Goal: Task Accomplishment & Management: Manage account settings

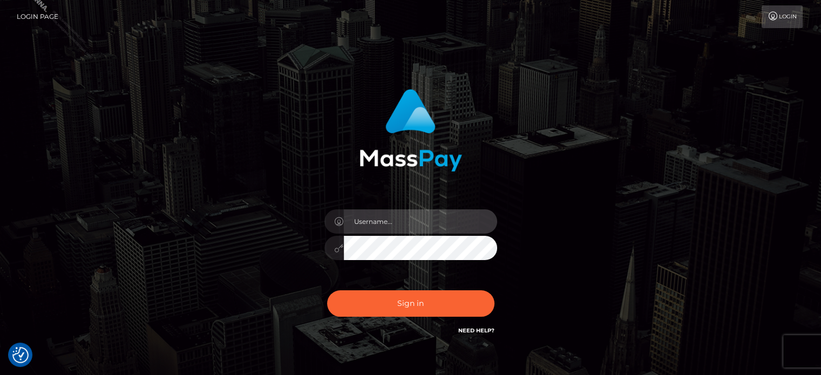
click at [396, 219] on input "text" at bounding box center [420, 221] width 153 height 24
paste input "[PERSON_NAME][DOMAIN_NAME]"
type input "[PERSON_NAME][DOMAIN_NAME]"
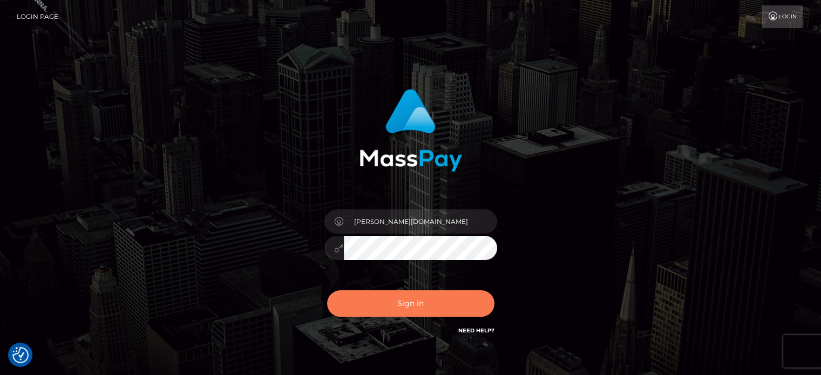
click at [386, 300] on button "Sign in" at bounding box center [410, 303] width 167 height 26
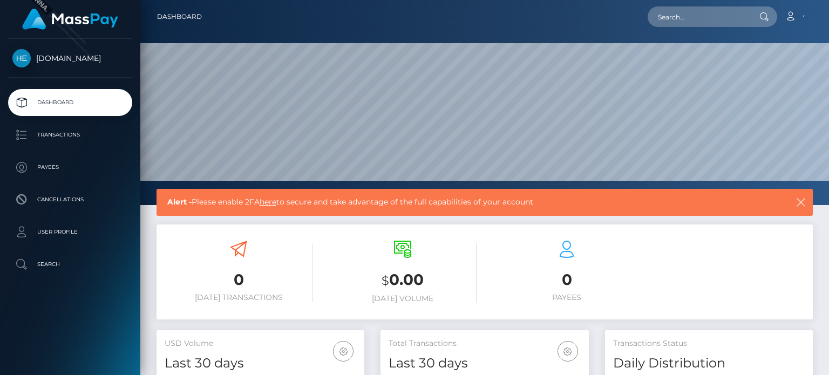
scroll to position [191, 207]
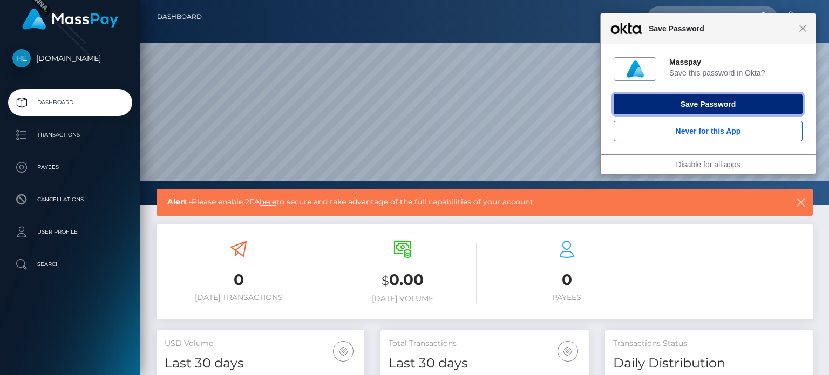
click at [700, 108] on button "Save Password" at bounding box center [708, 104] width 189 height 21
click at [733, 102] on button "Save Password" at bounding box center [708, 104] width 189 height 21
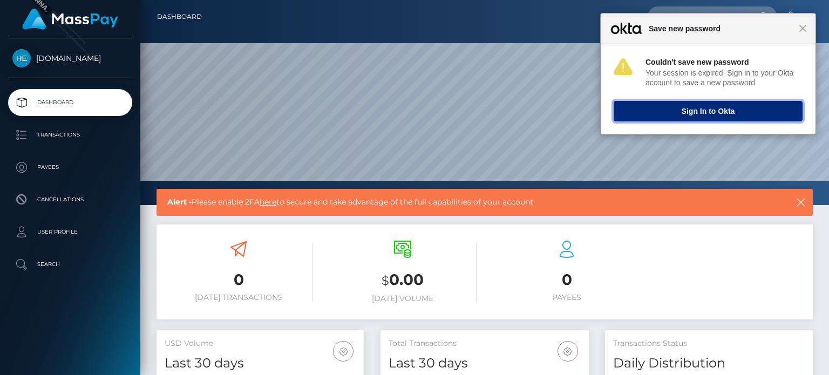
click at [712, 118] on button "Sign In to Okta" at bounding box center [708, 111] width 189 height 21
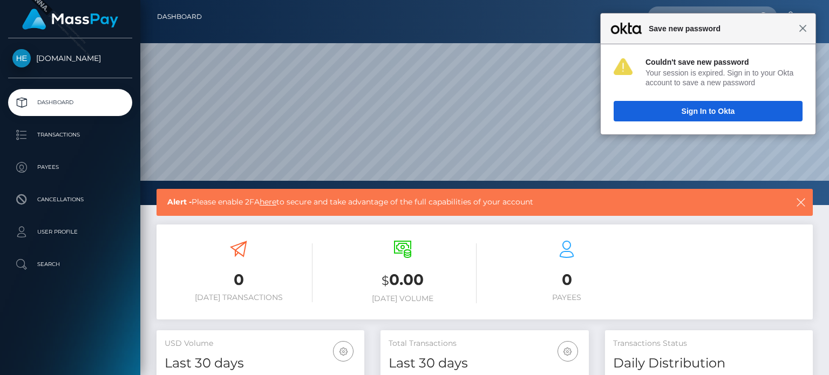
click at [800, 30] on span "Close" at bounding box center [803, 28] width 8 height 8
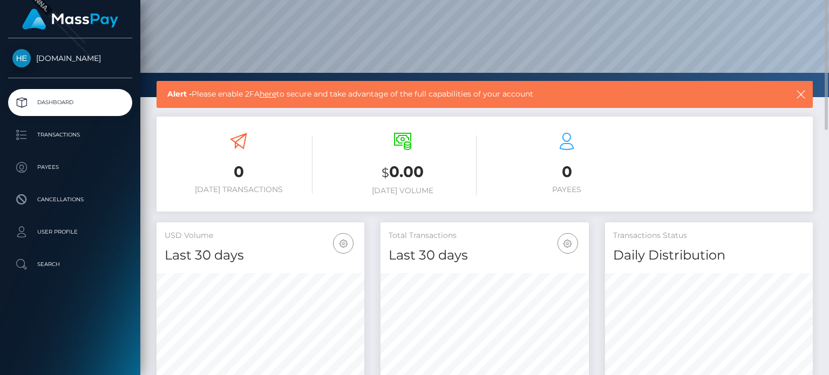
scroll to position [0, 0]
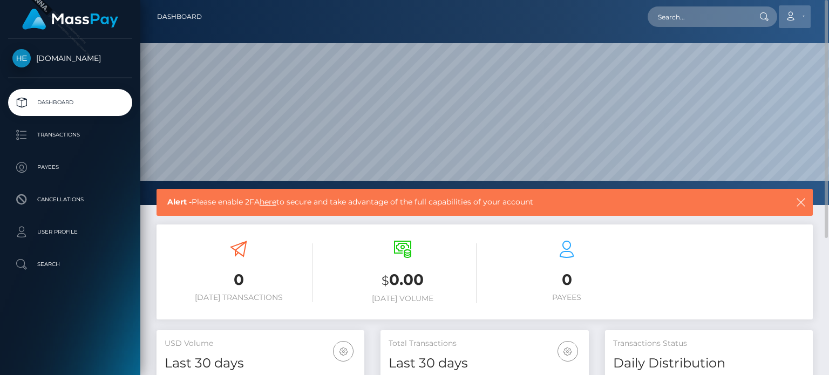
click at [800, 15] on link "Account" at bounding box center [795, 16] width 32 height 23
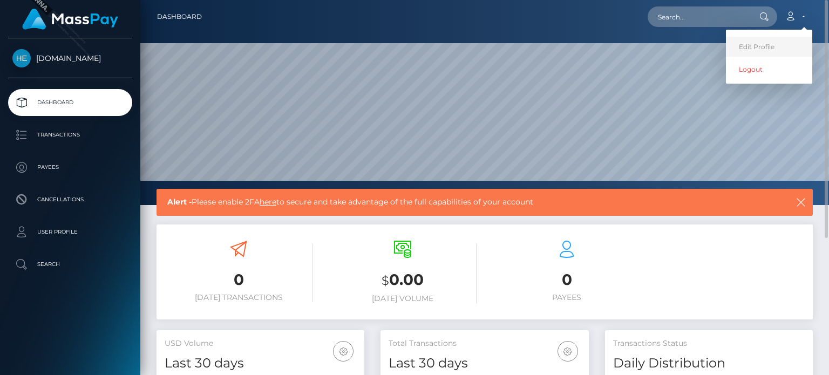
click at [761, 43] on link "Edit Profile" at bounding box center [769, 47] width 86 height 20
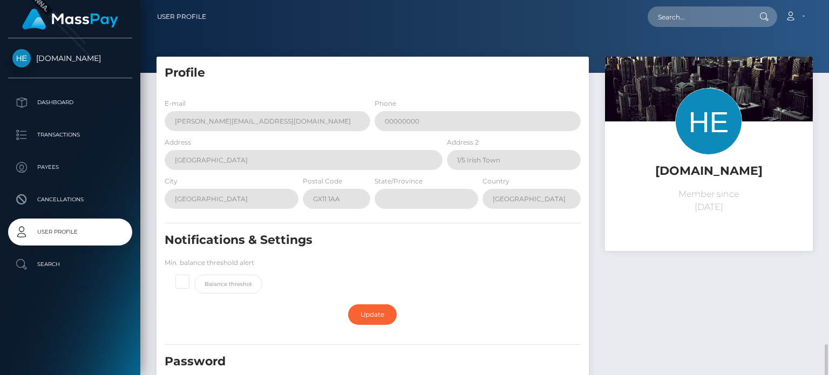
scroll to position [216, 0]
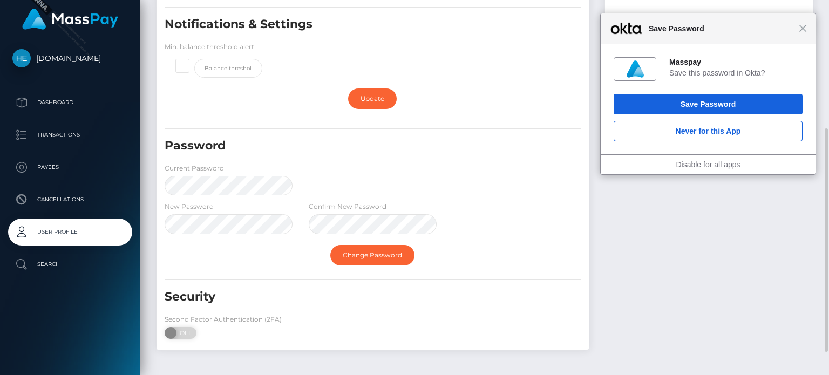
click at [475, 184] on div "Password Current Password" at bounding box center [373, 169] width 432 height 63
click at [373, 258] on link "Change Password" at bounding box center [372, 255] width 84 height 21
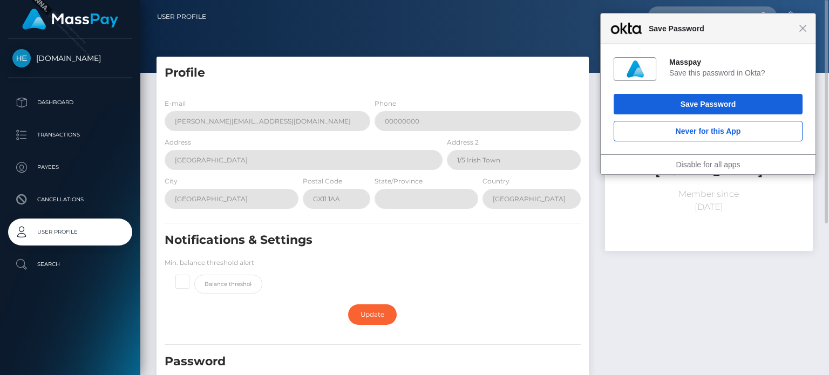
scroll to position [255, 0]
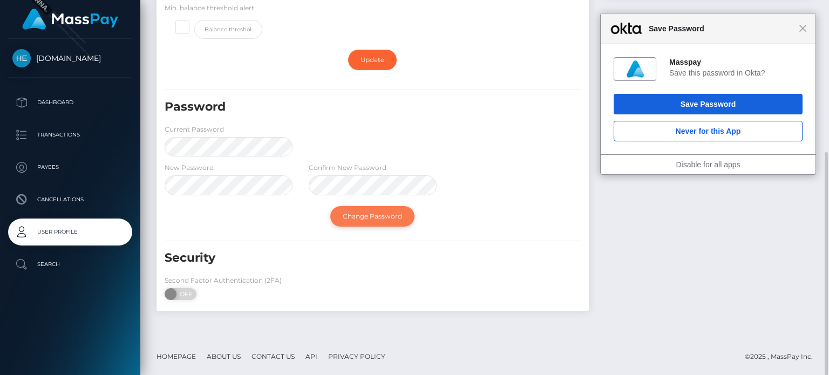
click at [346, 215] on link "Change Password" at bounding box center [372, 216] width 84 height 21
click at [336, 130] on div "Password Current Password" at bounding box center [373, 130] width 432 height 63
click at [512, 99] on h5 "Password" at bounding box center [340, 107] width 350 height 17
click at [183, 238] on form "E-mail marianne.sanoy@patrianna.com Phone 00000000 Address Suite 3, 2nd Floor, …" at bounding box center [373, 74] width 416 height 463
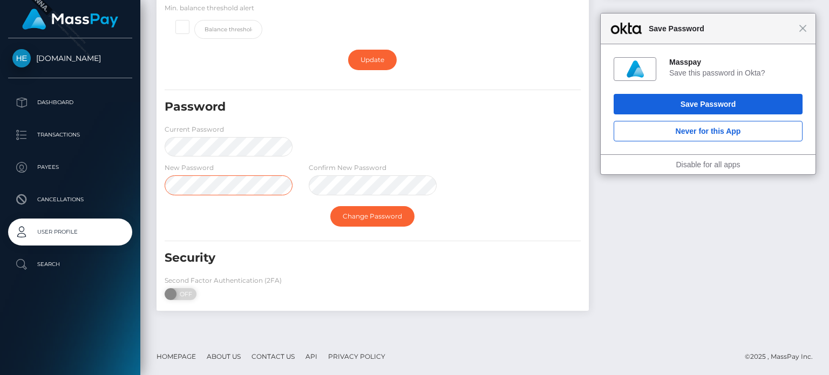
click at [133, 182] on div "Hellomillions.com Dashboard Transactions Payees Cancellations User Profile" at bounding box center [414, 187] width 829 height 375
click at [380, 122] on div "Password" at bounding box center [337, 111] width 360 height 25
click at [369, 138] on div "Password Current Password" at bounding box center [373, 130] width 432 height 63
click at [404, 204] on div "Change Password" at bounding box center [373, 216] width 432 height 31
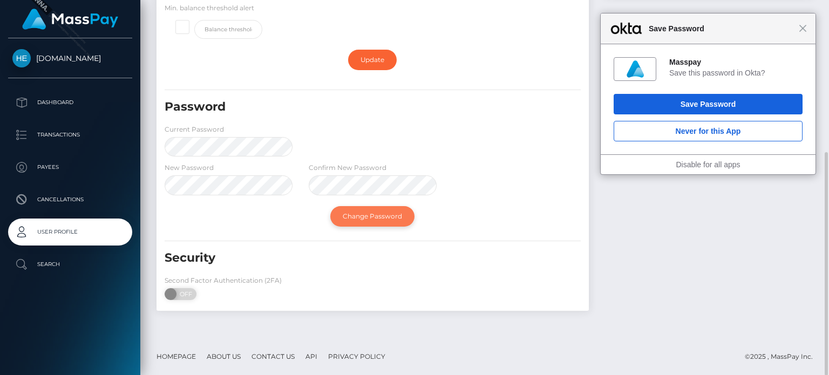
click at [396, 213] on link "Change Password" at bounding box center [372, 216] width 84 height 21
click at [76, 60] on span "Hellomillions.com" at bounding box center [70, 58] width 124 height 10
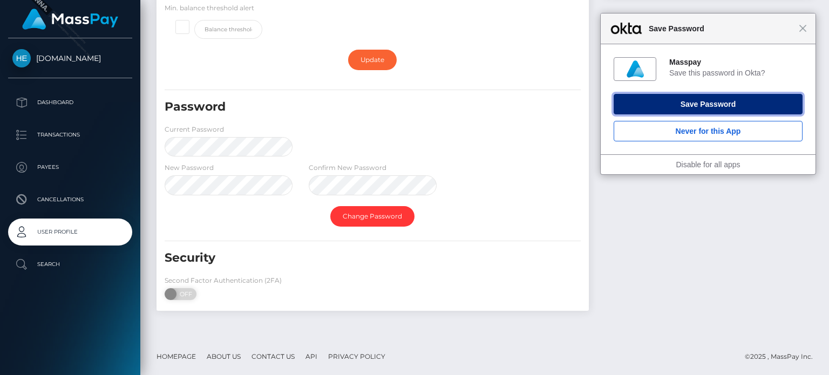
click at [760, 110] on button "Save Password" at bounding box center [708, 104] width 189 height 21
click at [687, 100] on button "Save Password" at bounding box center [708, 104] width 189 height 21
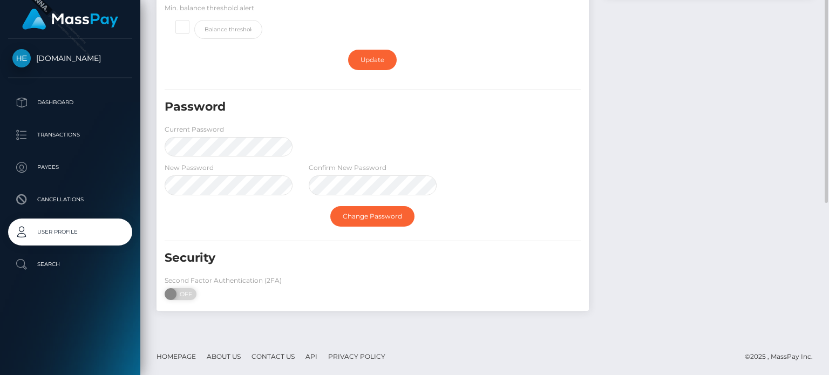
scroll to position [93, 0]
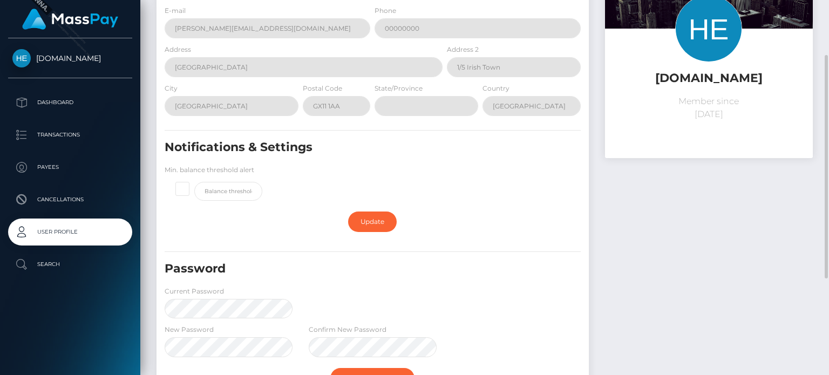
click at [90, 67] on div "Hellomillions.com" at bounding box center [70, 63] width 140 height 29
click at [95, 56] on span "Hellomillions.com" at bounding box center [70, 58] width 124 height 10
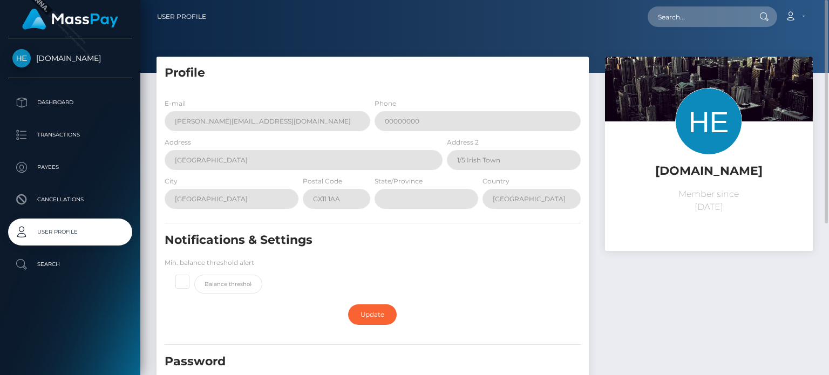
click at [82, 58] on span "Hellomillions.com" at bounding box center [70, 58] width 124 height 10
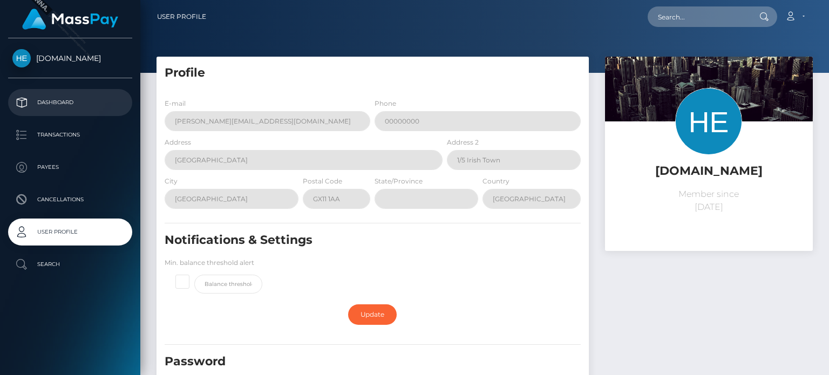
click at [48, 109] on p "Dashboard" at bounding box center [70, 102] width 116 height 16
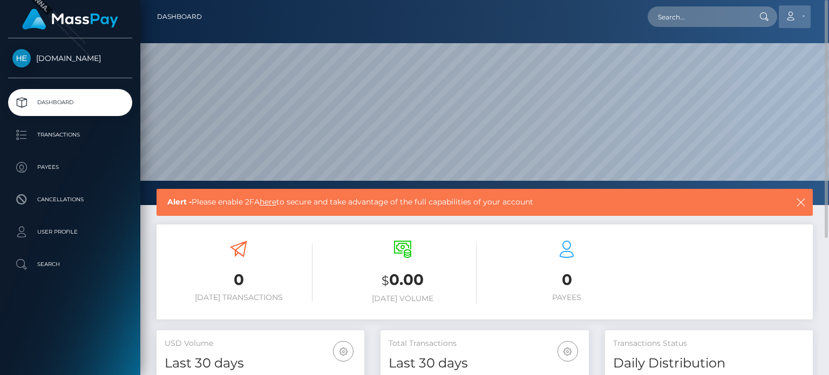
click at [796, 13] on icon at bounding box center [790, 16] width 11 height 9
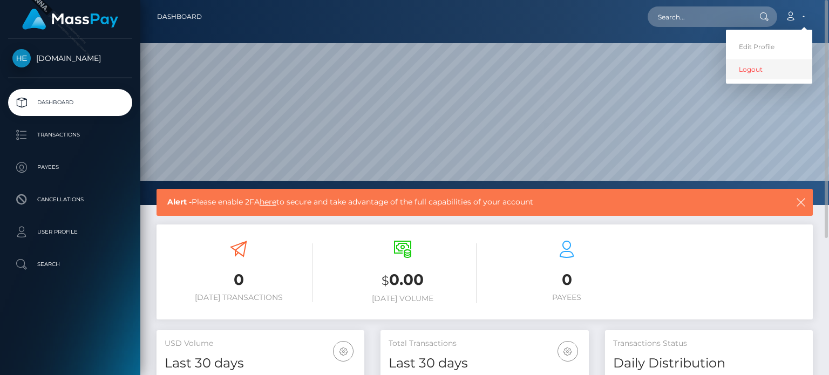
click at [765, 63] on link "Logout" at bounding box center [769, 69] width 86 height 20
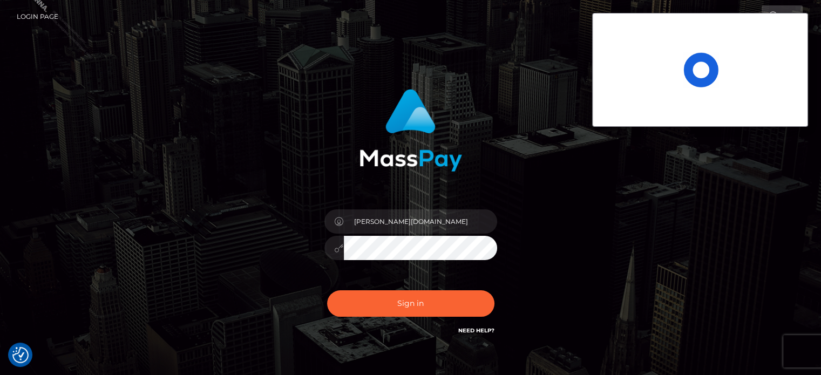
drag, startPoint x: 449, startPoint y: 224, endPoint x: 421, endPoint y: 224, distance: 28.1
click at [362, 224] on input "[PERSON_NAME][DOMAIN_NAME]" at bounding box center [420, 221] width 153 height 24
click at [373, 222] on input "[PERSON_NAME][DOMAIN_NAME]" at bounding box center [420, 221] width 153 height 24
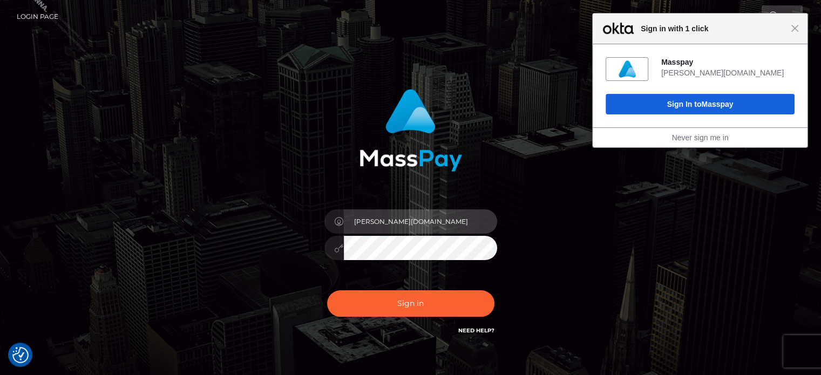
drag, startPoint x: 384, startPoint y: 222, endPoint x: 365, endPoint y: 220, distance: 19.5
click at [365, 220] on input "[PERSON_NAME][DOMAIN_NAME]" at bounding box center [420, 221] width 153 height 24
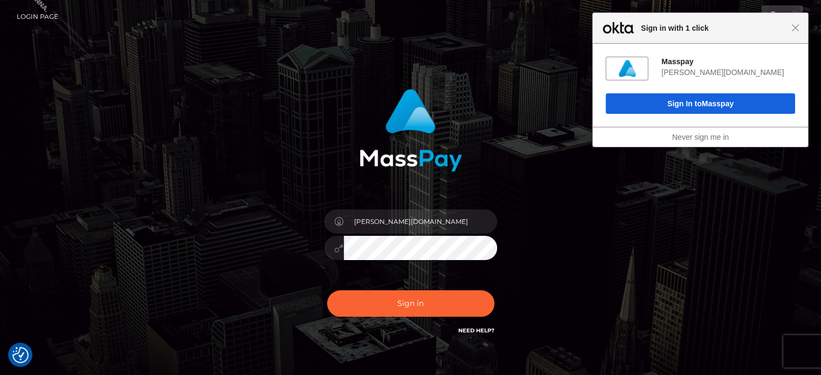
click at [790, 35] on div "Close Sign in with 1 click" at bounding box center [700, 28] width 215 height 31
click at [806, 24] on div "Close Sign in with 1 click" at bounding box center [700, 28] width 215 height 31
click at [795, 32] on div "Close Sign in with 1 click" at bounding box center [700, 28] width 215 height 31
click at [797, 31] on span "Close" at bounding box center [796, 28] width 8 height 8
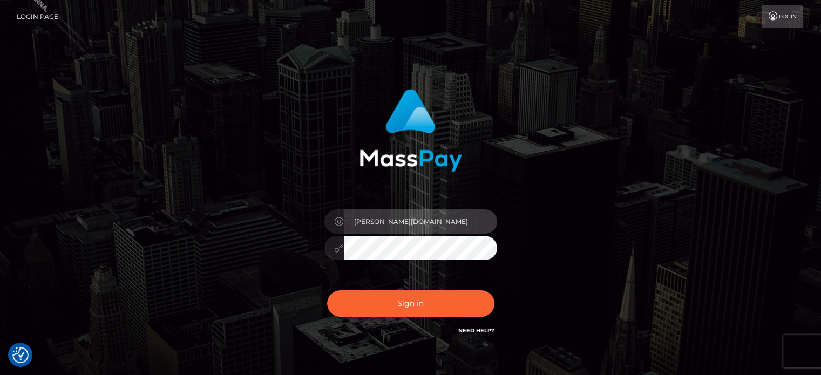
drag, startPoint x: 420, startPoint y: 231, endPoint x: 339, endPoint y: 217, distance: 82.2
click at [339, 217] on div "[PERSON_NAME][DOMAIN_NAME]" at bounding box center [410, 219] width 173 height 21
click at [382, 228] on input "[PERSON_NAME][DOMAIN_NAME]" at bounding box center [420, 221] width 153 height 24
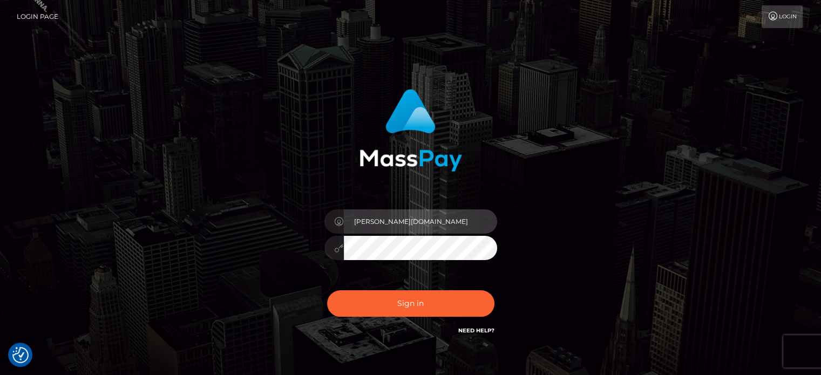
click at [382, 224] on input "[PERSON_NAME][DOMAIN_NAME]" at bounding box center [420, 221] width 153 height 24
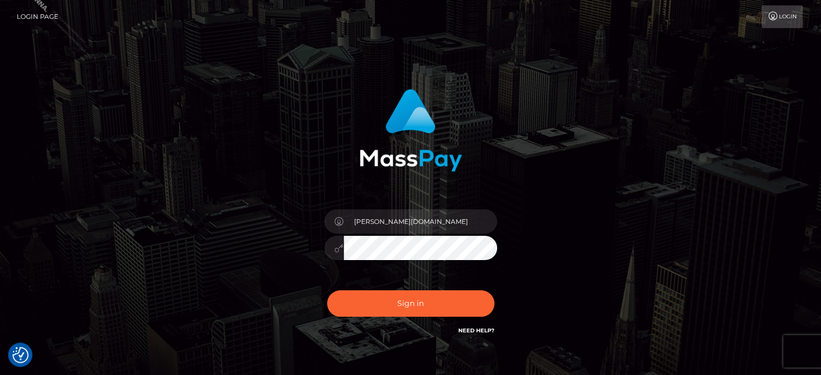
click at [782, 16] on link "Login" at bounding box center [782, 16] width 41 height 23
type input "[PERSON_NAME].SF"
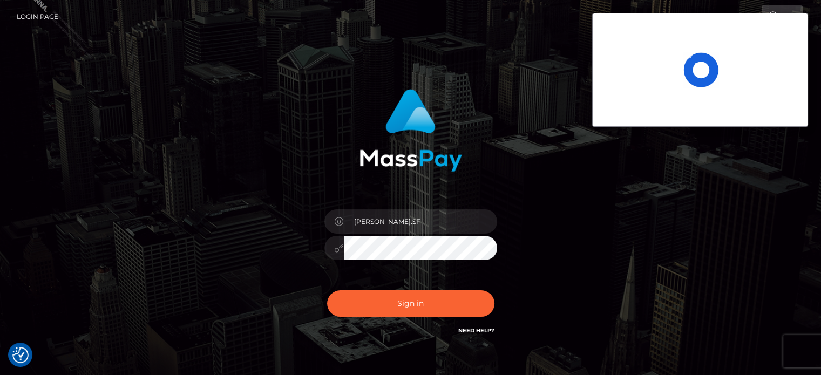
checkbox input "true"
type input "[PERSON_NAME].SF"
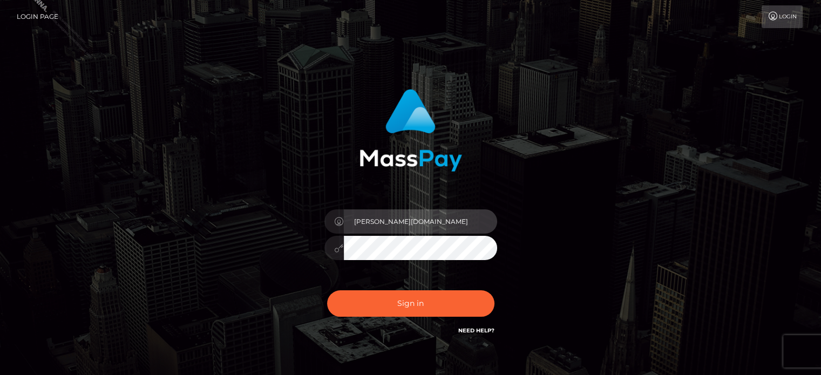
click at [370, 216] on input "[PERSON_NAME][DOMAIN_NAME]" at bounding box center [420, 221] width 153 height 24
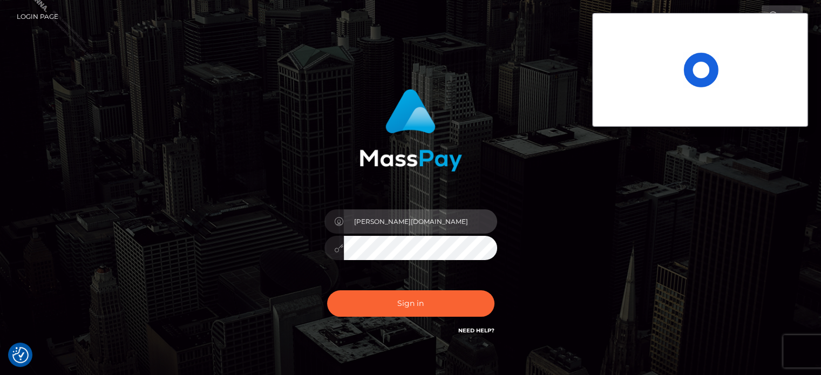
drag, startPoint x: 371, startPoint y: 222, endPoint x: 349, endPoint y: 221, distance: 22.2
click at [349, 221] on input "[PERSON_NAME][DOMAIN_NAME]" at bounding box center [420, 221] width 153 height 24
paste input "SF"
type input "[PERSON_NAME].SF"
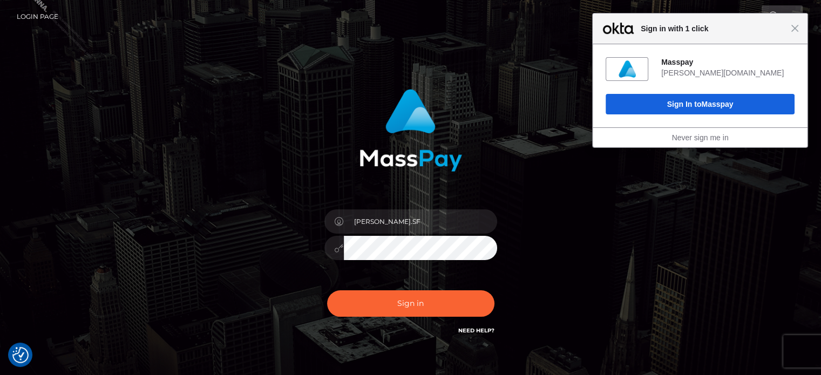
click at [330, 248] on div at bounding box center [410, 246] width 173 height 21
click at [374, 305] on button "Sign in" at bounding box center [410, 303] width 167 height 26
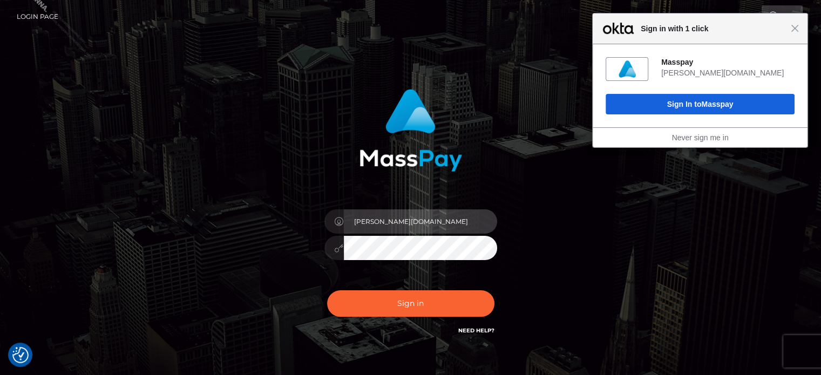
drag, startPoint x: 401, startPoint y: 221, endPoint x: 315, endPoint y: 221, distance: 85.3
click at [316, 221] on div "[PERSON_NAME][DOMAIN_NAME]" at bounding box center [410, 242] width 189 height 83
paste input "SF"
type input "[PERSON_NAME].SF"
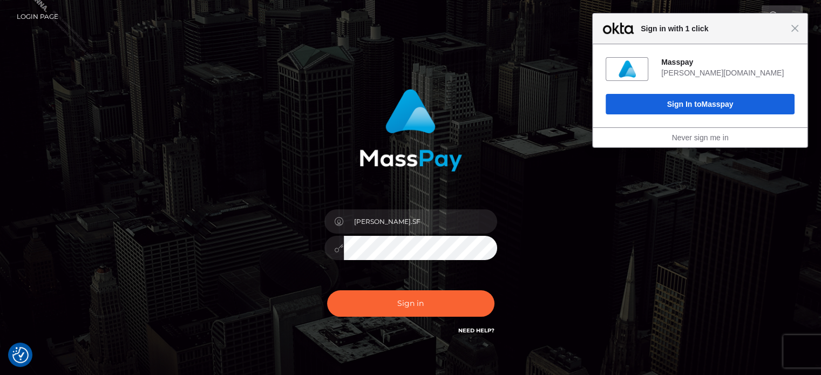
click at [324, 239] on div at bounding box center [410, 246] width 173 height 21
click at [340, 247] on div at bounding box center [410, 246] width 173 height 21
click at [366, 298] on button "Sign in" at bounding box center [410, 303] width 167 height 26
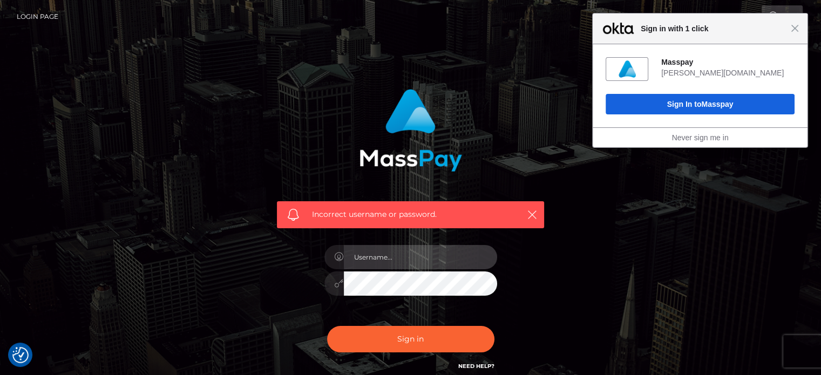
type input "[PERSON_NAME][DOMAIN_NAME]"
click at [288, 279] on div "Incorrect username or password. [PERSON_NAME][DOMAIN_NAME]" at bounding box center [410, 231] width 283 height 300
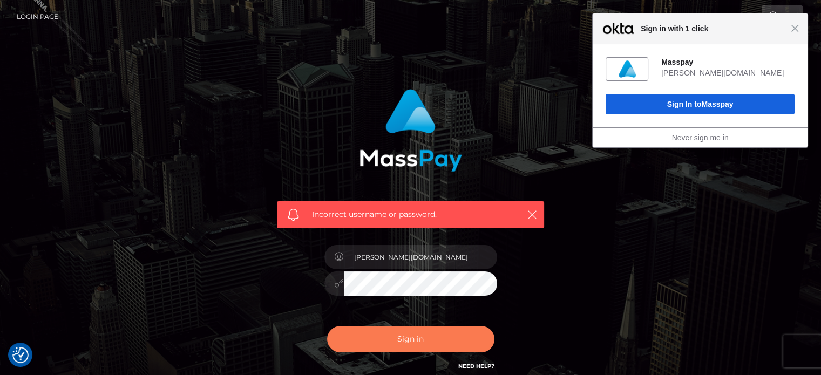
click at [359, 332] on button "Sign in" at bounding box center [410, 339] width 167 height 26
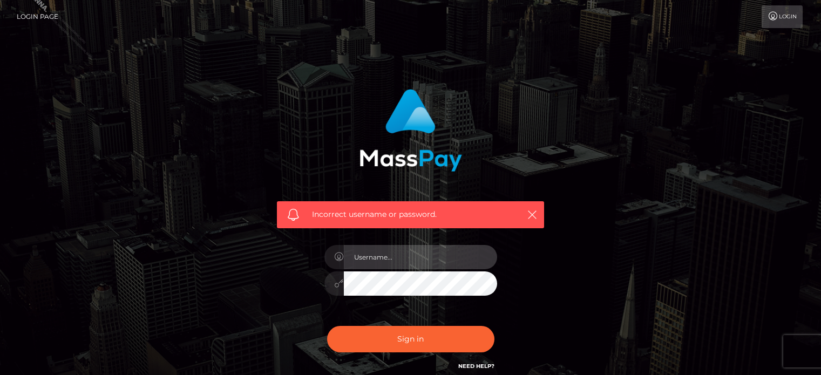
type input "[PERSON_NAME][DOMAIN_NAME]"
click at [408, 255] on input "marianne.HM" at bounding box center [420, 257] width 153 height 24
checkbox input "true"
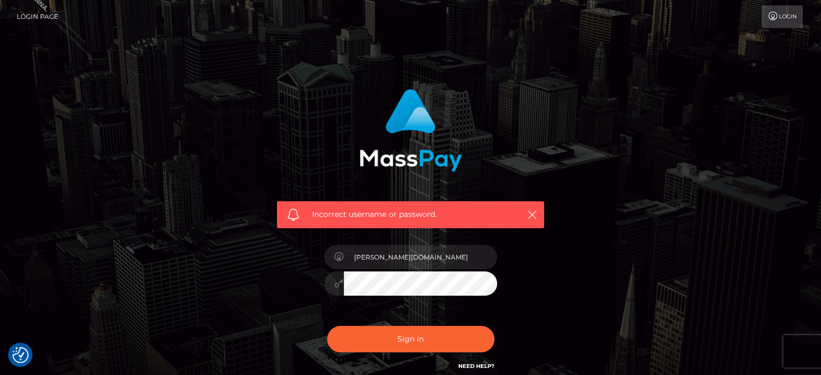
checkbox input "true"
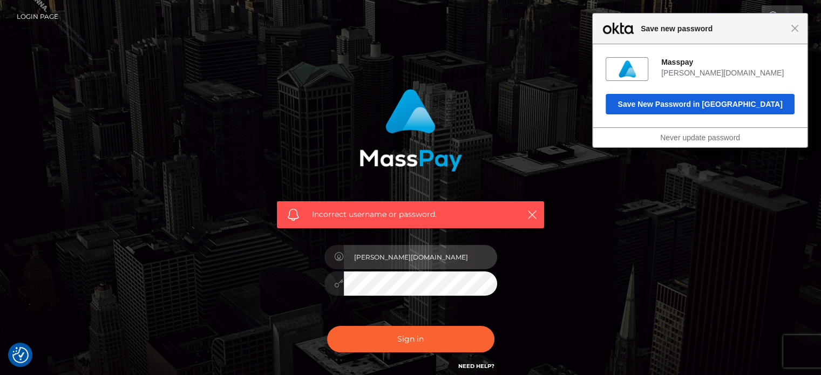
click at [388, 256] on input "marianne.HM" at bounding box center [420, 257] width 153 height 24
click at [408, 257] on input "marianne.HM" at bounding box center [420, 257] width 153 height 24
type input "marianne.SF"
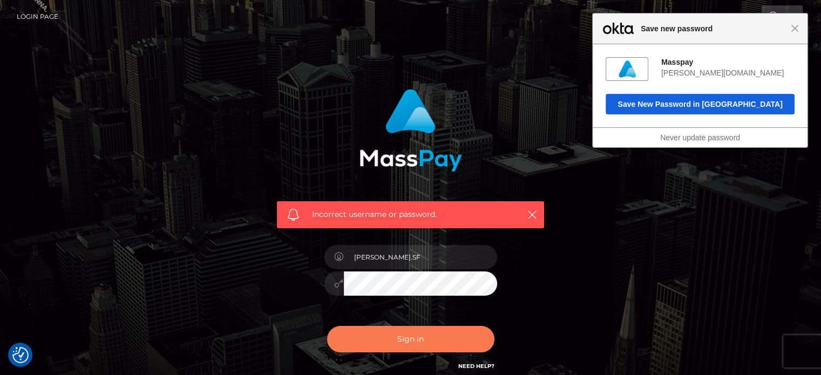
click at [362, 332] on button "Sign in" at bounding box center [410, 339] width 167 height 26
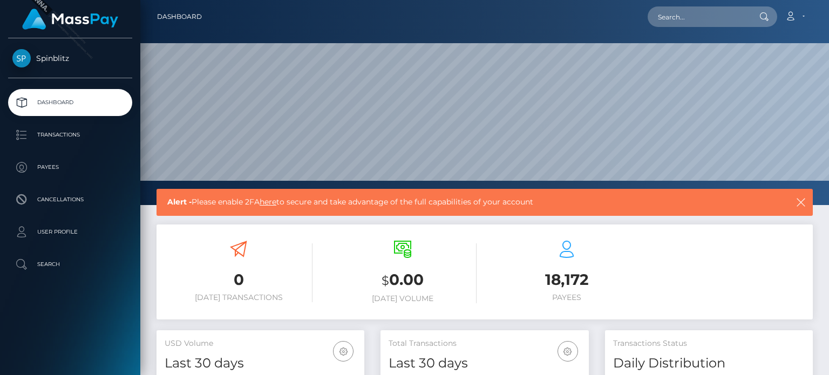
scroll to position [191, 207]
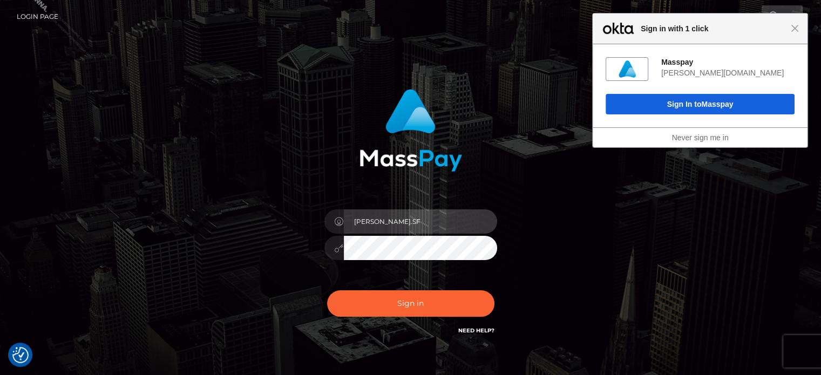
click at [373, 221] on input "marianne.SF" at bounding box center [420, 221] width 153 height 24
click at [410, 222] on input "marianne.SF" at bounding box center [420, 221] width 153 height 24
type input "marianne.B2S"
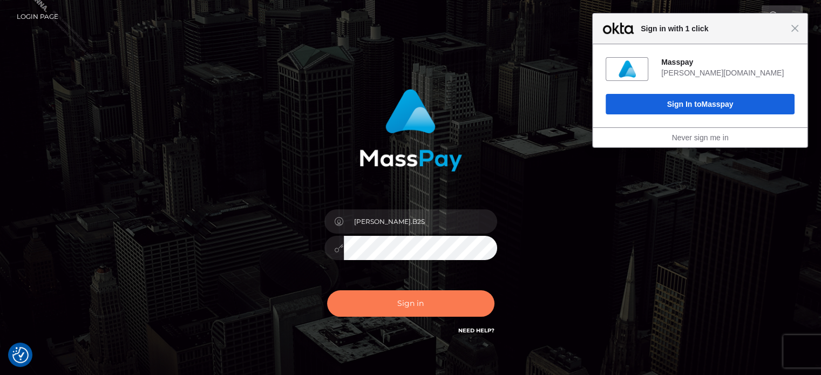
click at [367, 309] on button "Sign in" at bounding box center [410, 303] width 167 height 26
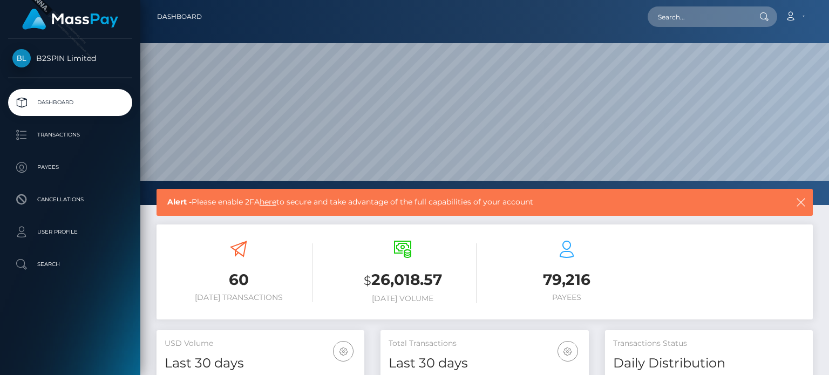
scroll to position [191, 207]
click at [791, 15] on icon at bounding box center [790, 16] width 11 height 9
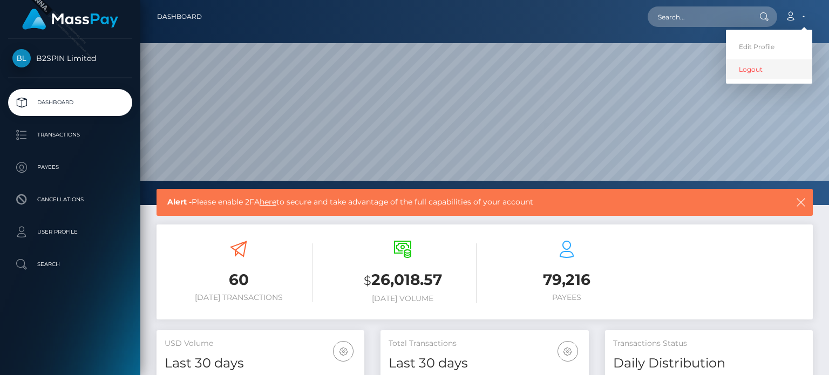
click at [776, 70] on link "Logout" at bounding box center [769, 69] width 86 height 20
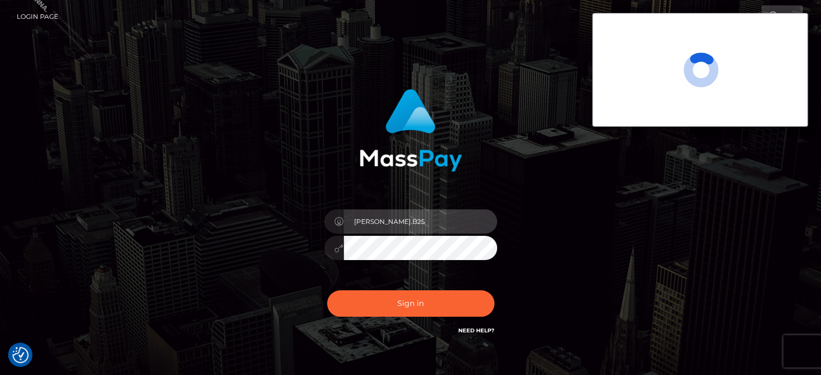
click at [402, 215] on input "marianne.B2S" at bounding box center [420, 221] width 153 height 24
type input "marianne.ML"
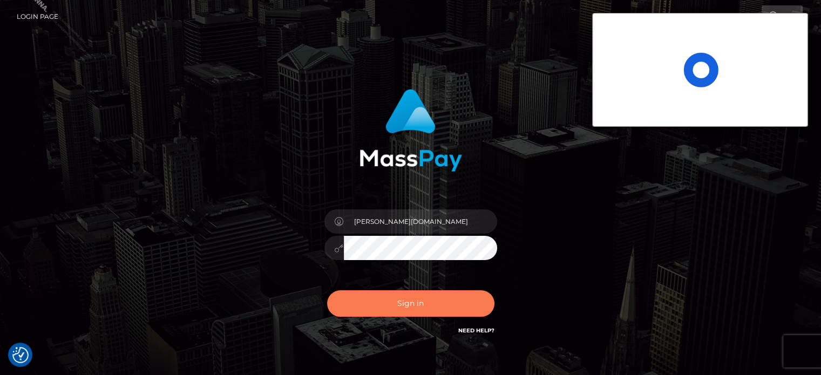
click at [410, 306] on button "Sign in" at bounding box center [410, 303] width 167 height 26
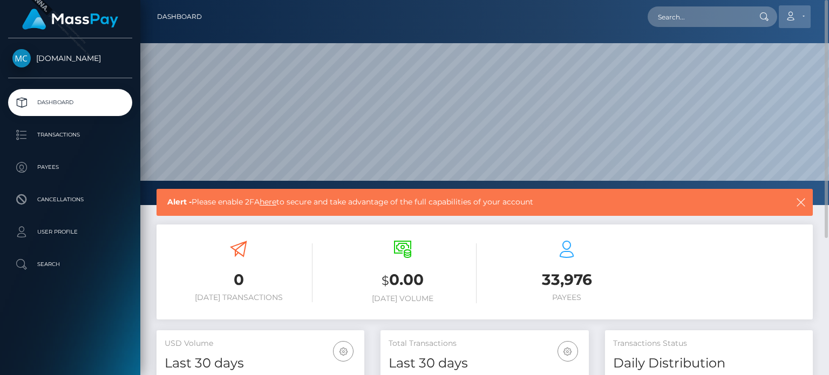
click at [801, 13] on link "Account" at bounding box center [795, 16] width 32 height 23
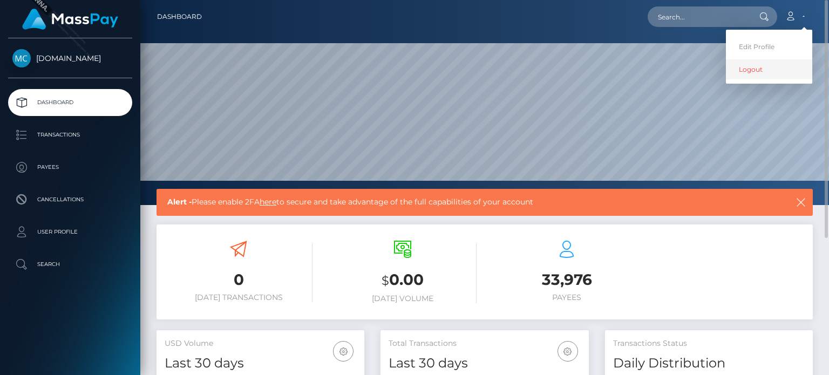
click at [767, 68] on link "Logout" at bounding box center [769, 69] width 86 height 20
